Goal: Task Accomplishment & Management: Use online tool/utility

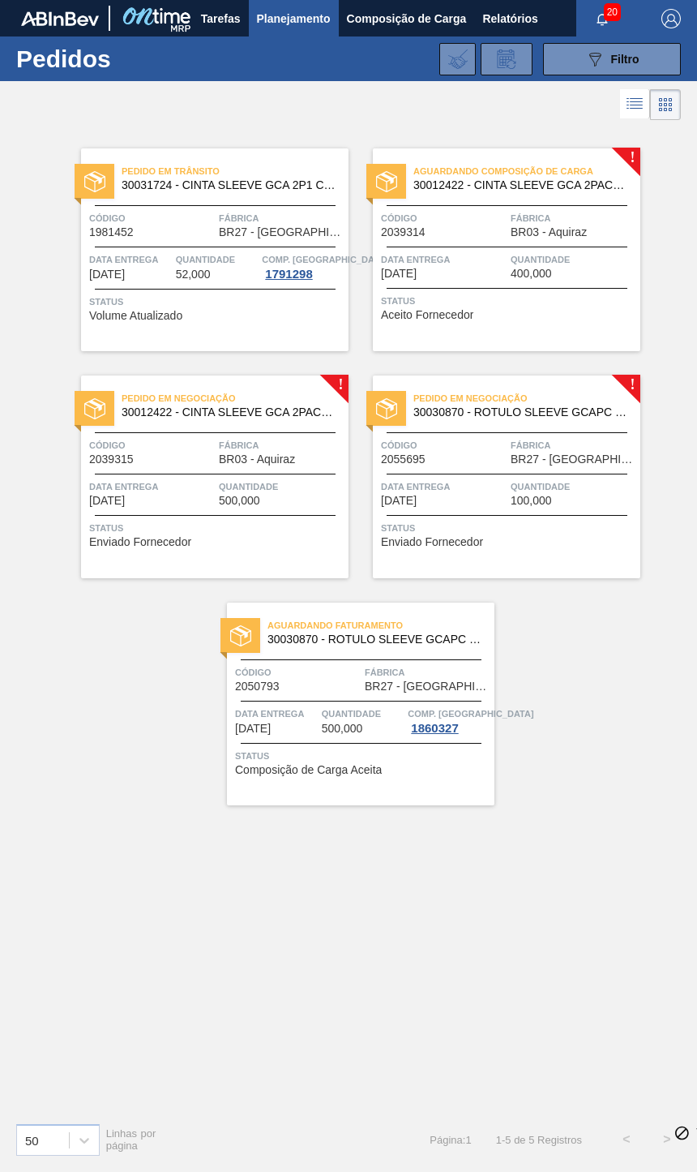
click at [586, 520] on span "Status" at bounding box center [508, 528] width 255 height 16
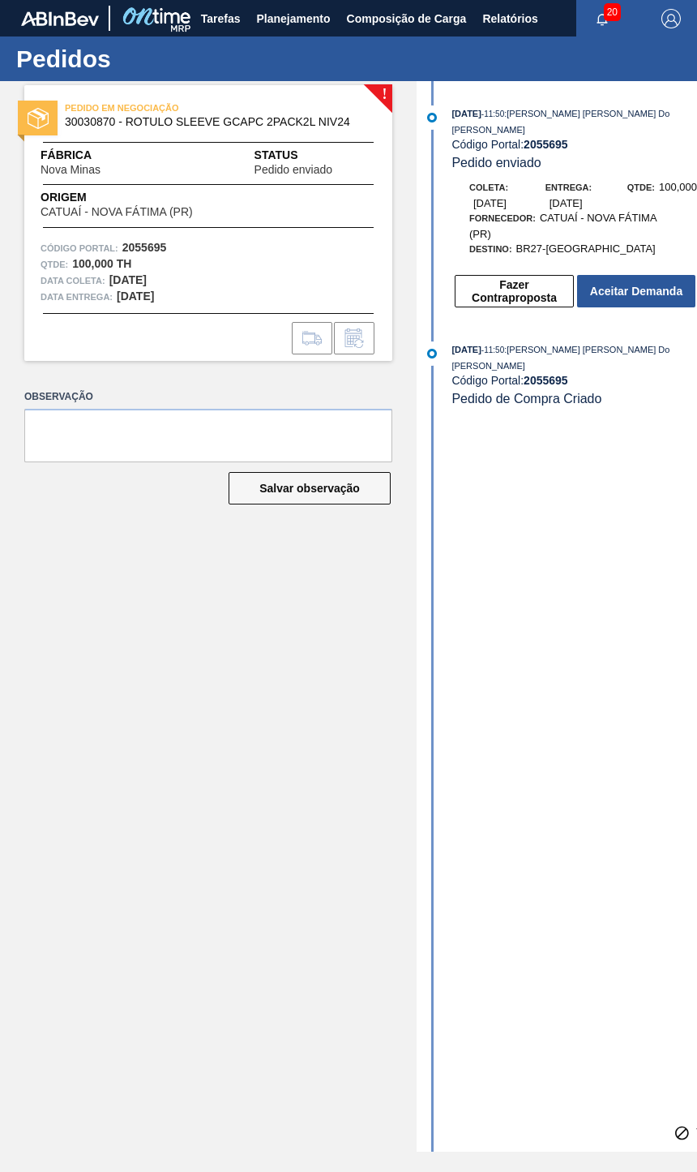
click at [647, 275] on button "Aceitar Demanda" at bounding box center [636, 291] width 118 height 32
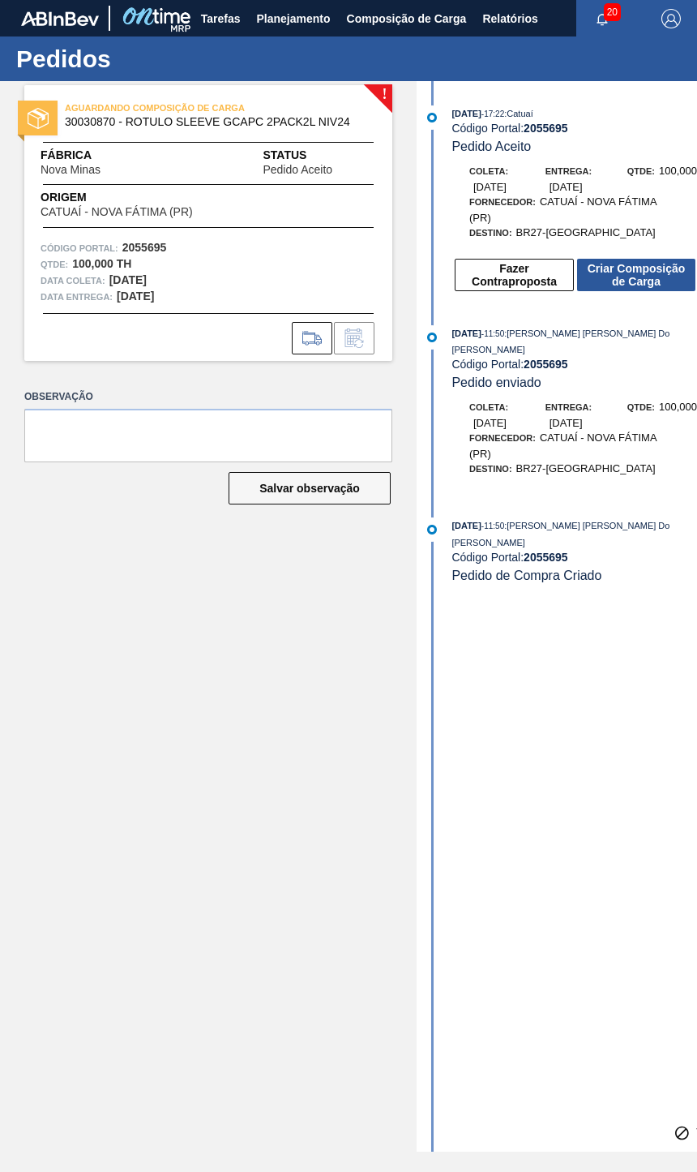
click at [645, 262] on button "Criar Composição de Carga" at bounding box center [636, 275] width 118 height 32
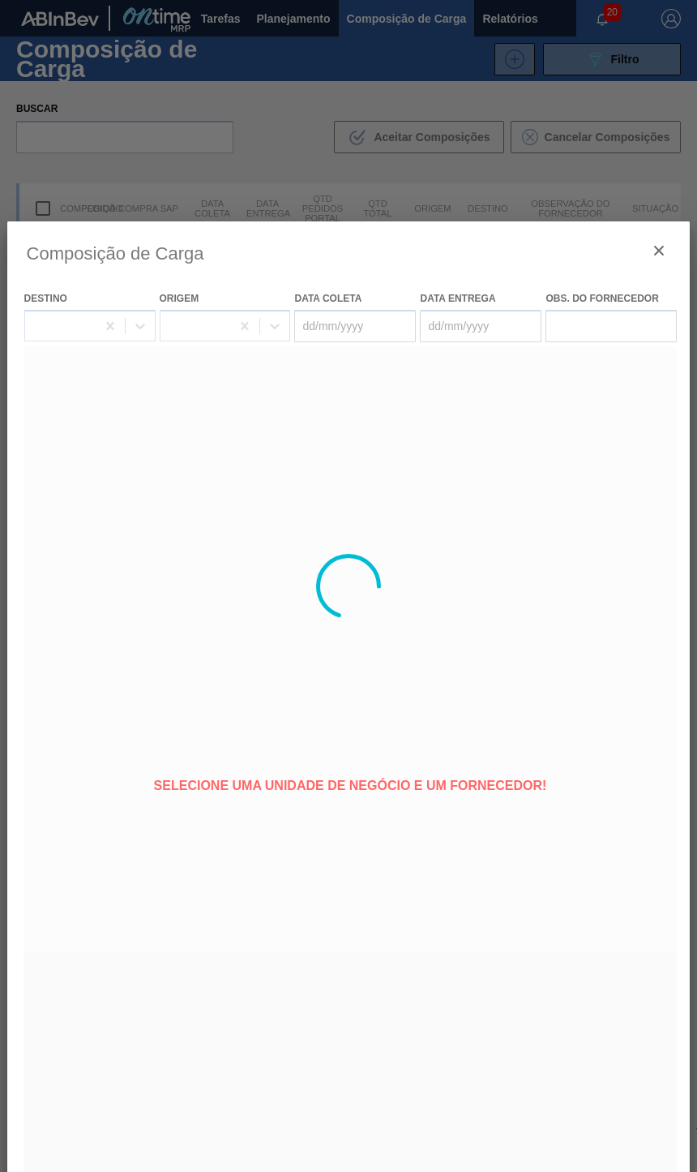
type coleta "[DATE]"
type Entrega "[DATE]"
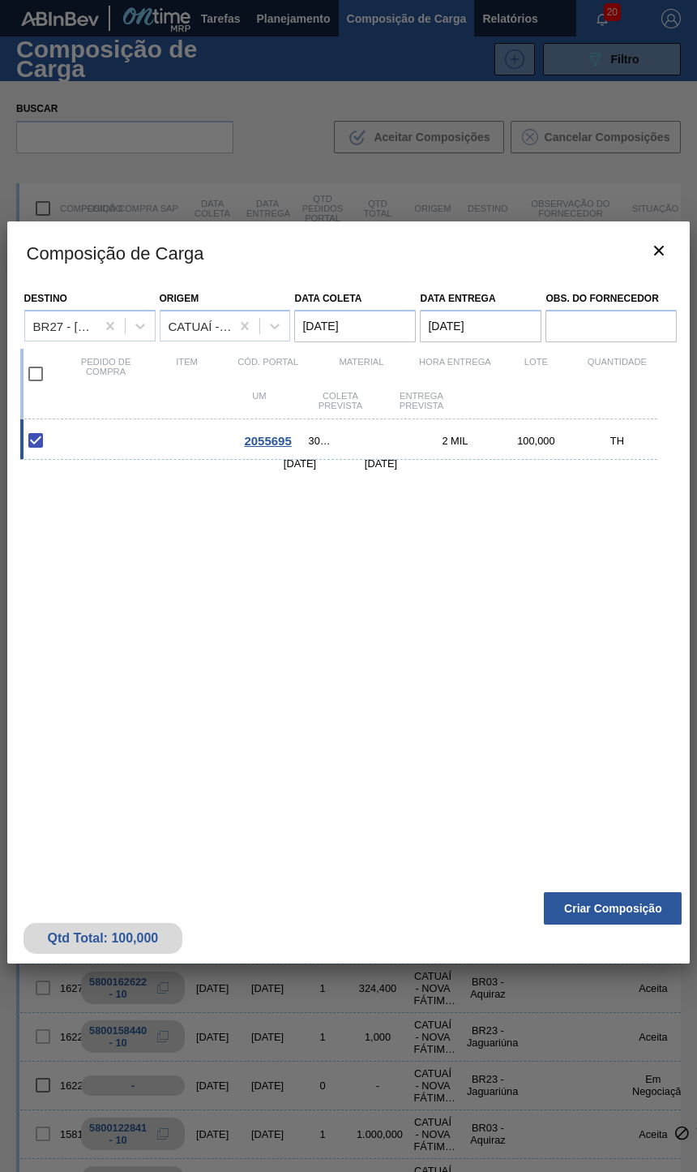
click at [676, 264] on button "botão de ícone" at bounding box center [659, 252] width 39 height 39
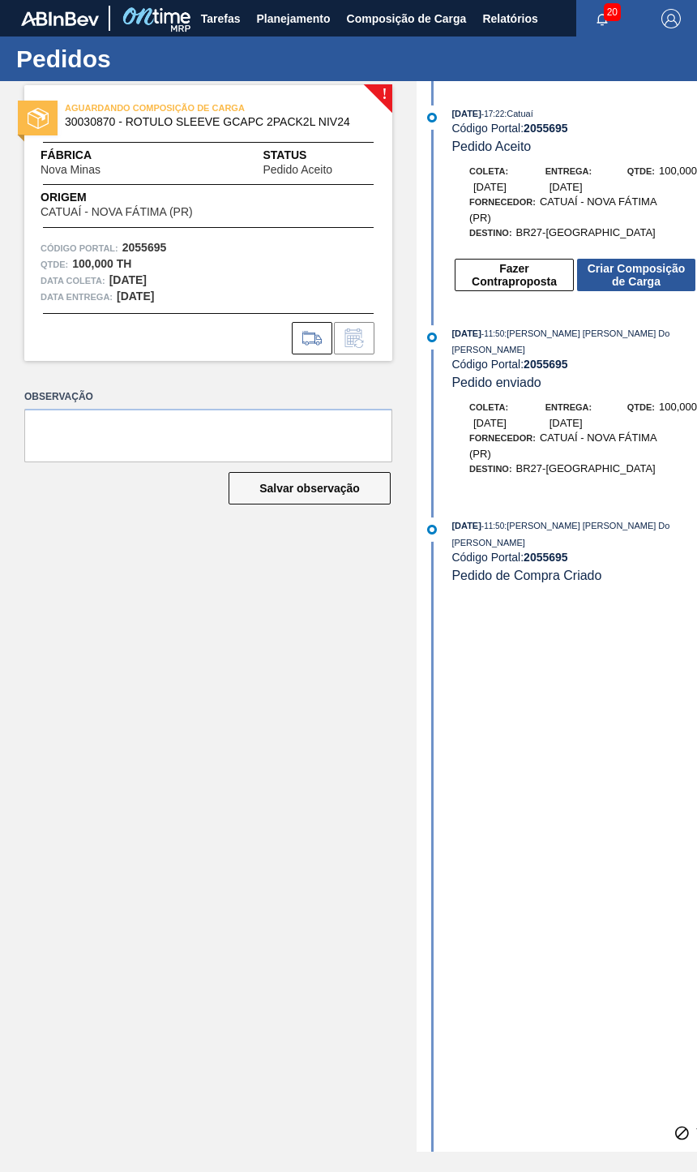
click at [677, 259] on button "Criar Composição de Carga" at bounding box center [636, 275] width 118 height 32
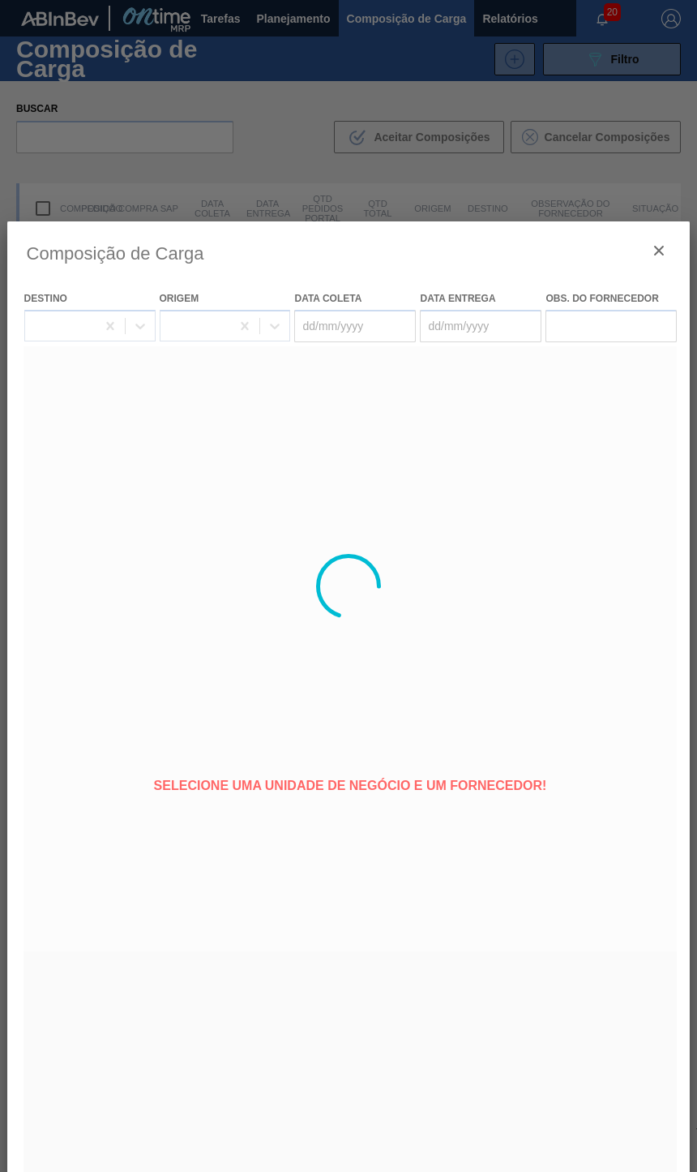
type coleta "[DATE]"
type Entrega "[DATE]"
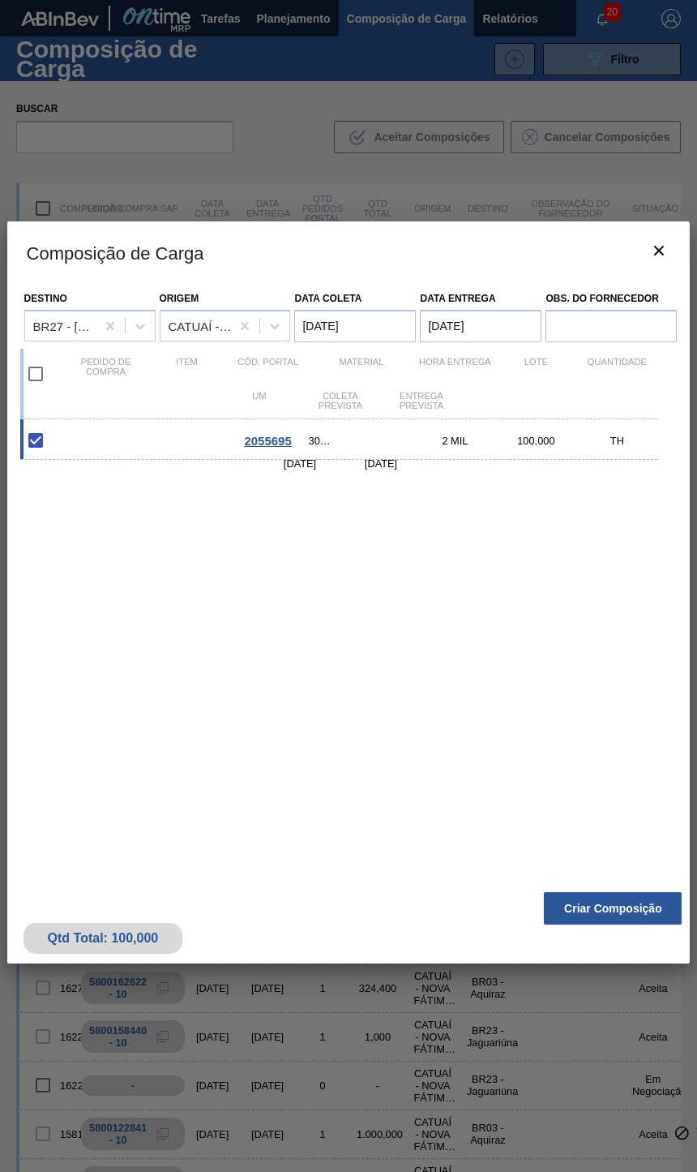
click at [633, 925] on button "Criar Composição" at bounding box center [613, 908] width 138 height 32
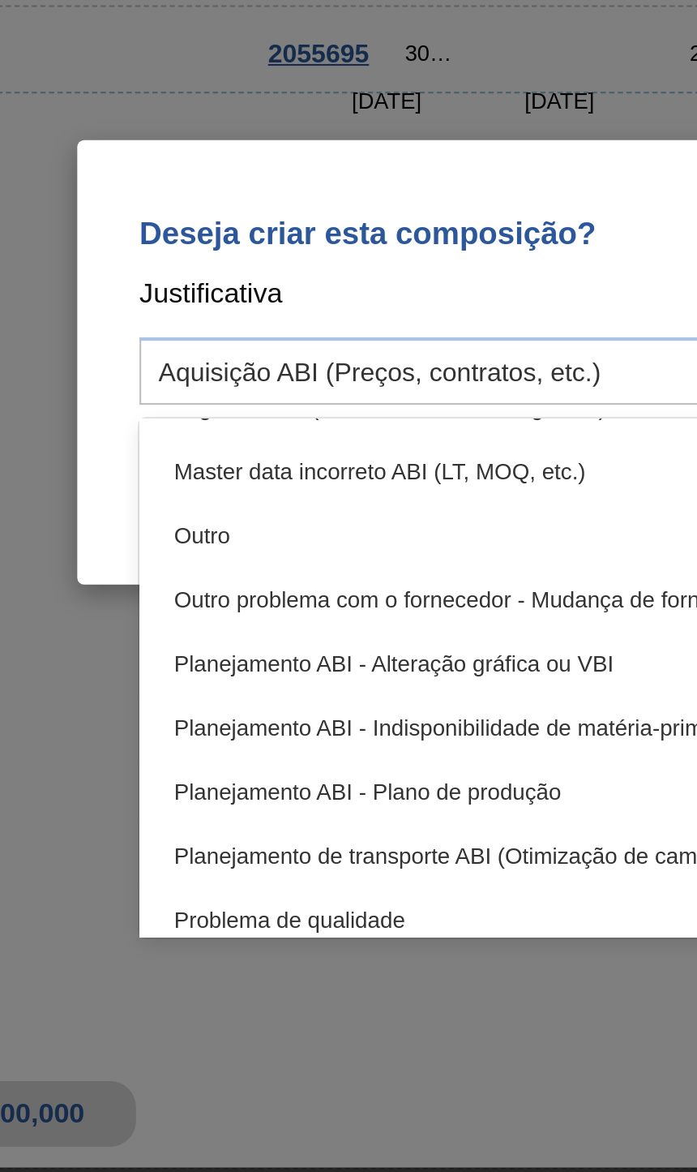
scroll to position [106, 0]
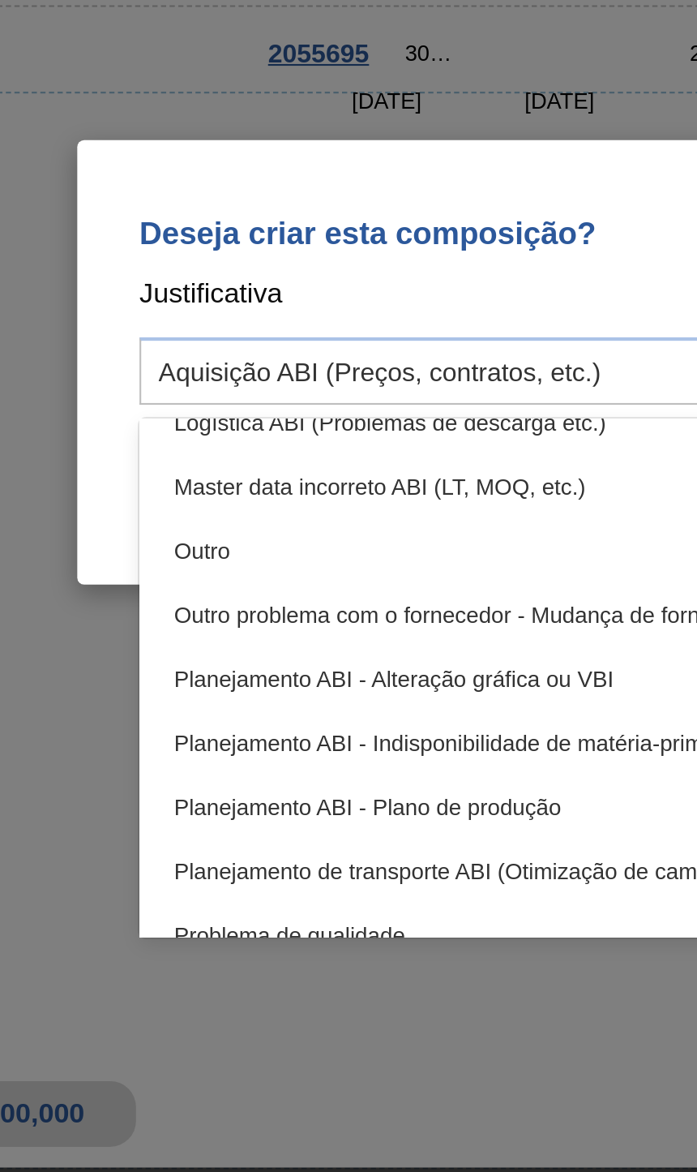
click at [184, 659] on div "Outro" at bounding box center [348, 674] width 329 height 30
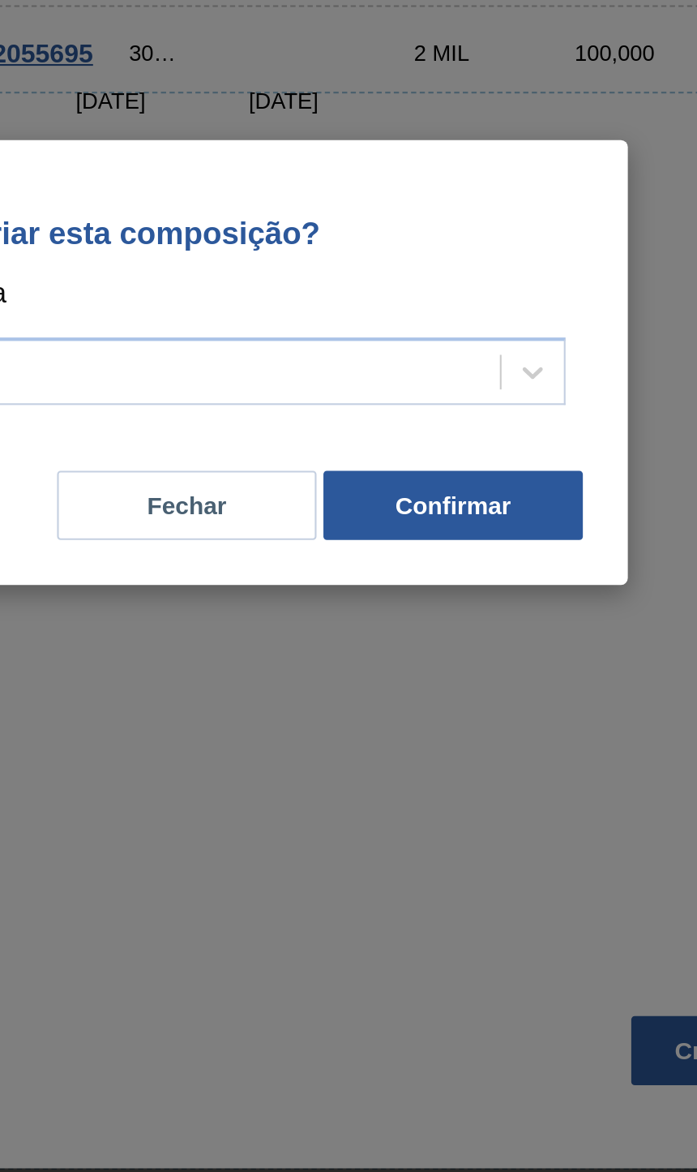
click at [400, 637] on button "Confirmar" at bounding box center [461, 653] width 122 height 32
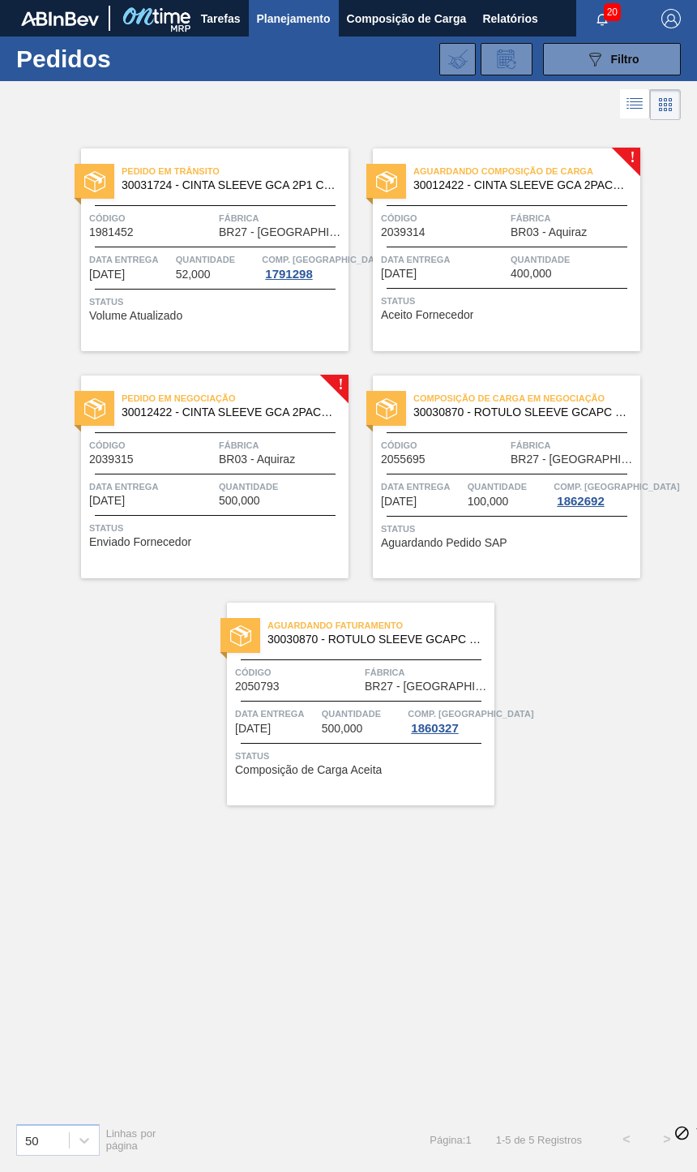
click at [276, 491] on span "Quantidade" at bounding box center [282, 486] width 126 height 16
